Goal: Transaction & Acquisition: Purchase product/service

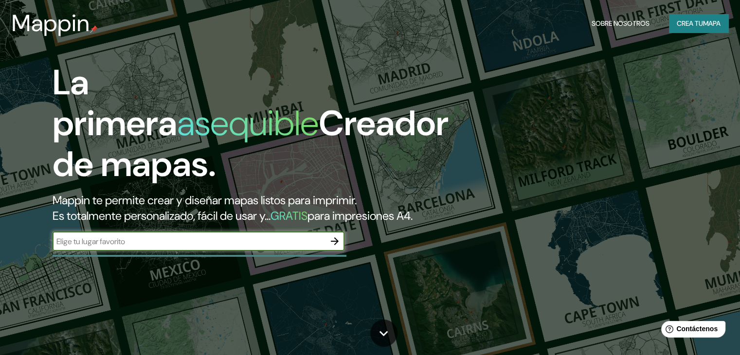
click at [215, 247] on input "text" at bounding box center [189, 241] width 272 height 11
type input "centro comercial [PERSON_NAME][GEOGRAPHIC_DATA]"
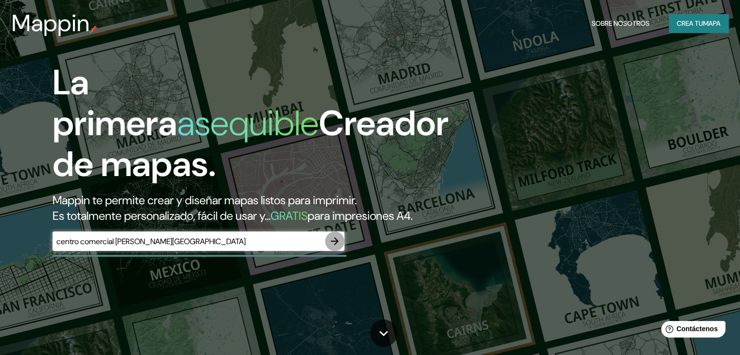
click at [338, 247] on icon "button" at bounding box center [335, 241] width 12 height 12
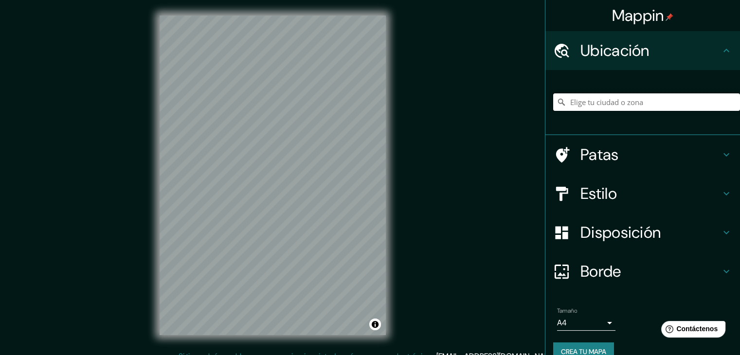
click at [599, 96] on input "Elige tu ciudad o zona" at bounding box center [646, 102] width 187 height 18
click at [636, 98] on input "Elige tu ciudad o zona" at bounding box center [646, 102] width 187 height 18
paste input "Tv. 29 #38105, [PERSON_NAME], [GEOGRAPHIC_DATA]"
type input "Transversal 29, 500004 [PERSON_NAME], [GEOGRAPHIC_DATA], [GEOGRAPHIC_DATA]"
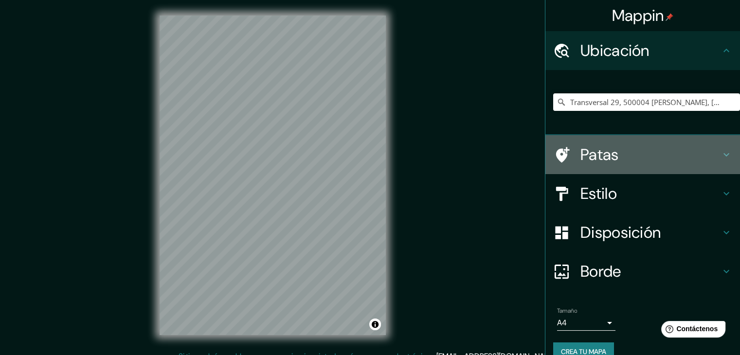
click at [659, 157] on h4 "Patas" at bounding box center [650, 154] width 140 height 19
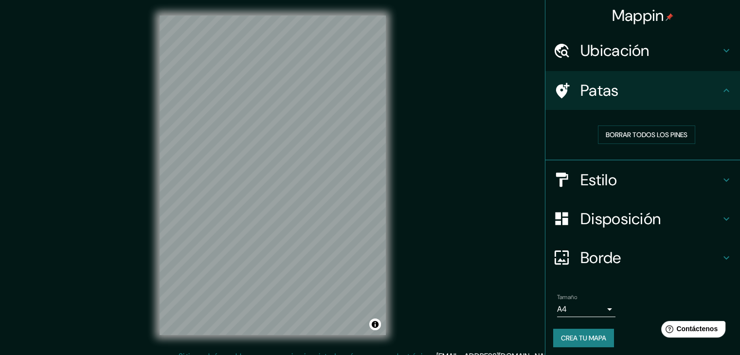
click at [652, 191] on div "Estilo" at bounding box center [642, 179] width 194 height 39
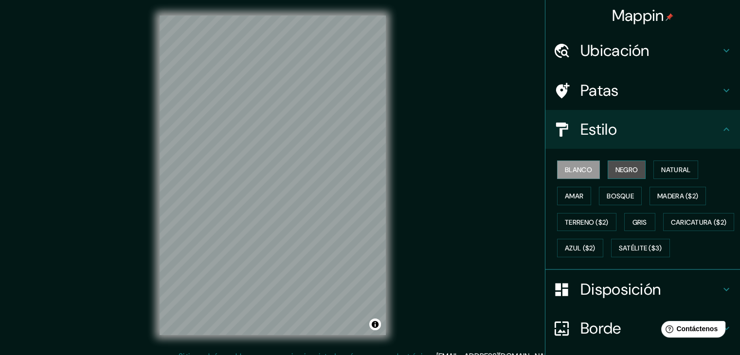
click at [622, 176] on button "Negro" at bounding box center [626, 169] width 38 height 18
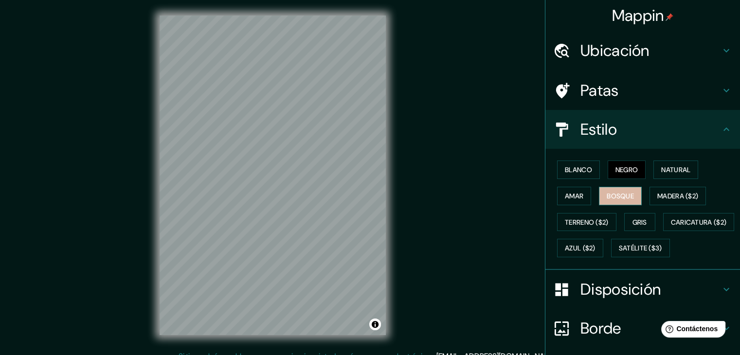
click at [615, 192] on font "Bosque" at bounding box center [619, 196] width 27 height 9
